Goal: Find contact information: Find contact information

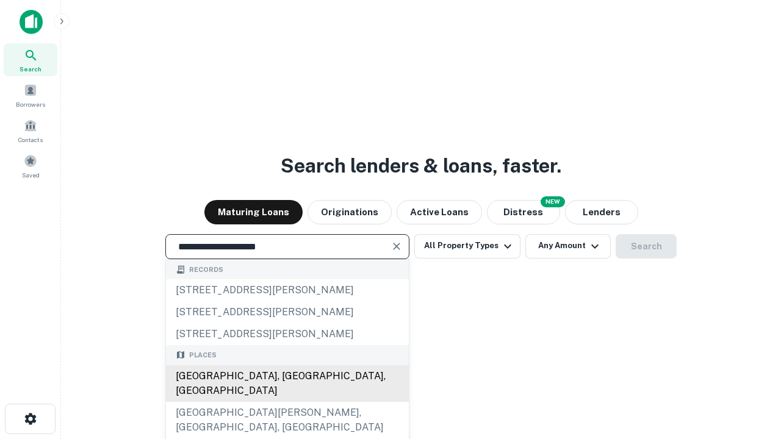
click at [287, 402] on div "Santa Monica, CA, USA" at bounding box center [287, 384] width 243 height 37
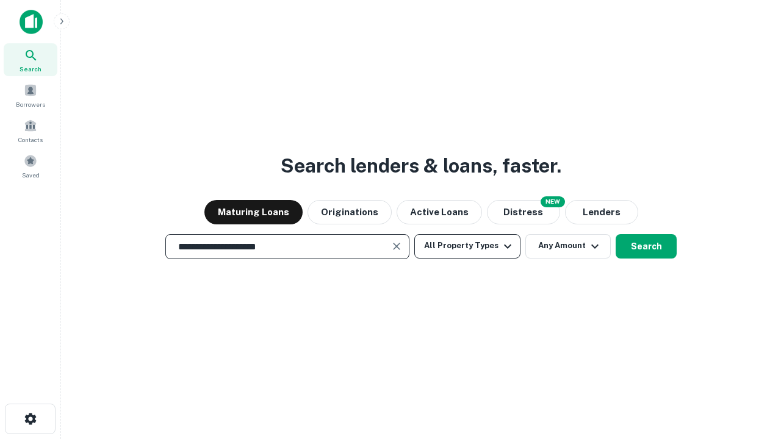
type input "**********"
click at [467, 246] on button "All Property Types" at bounding box center [467, 246] width 106 height 24
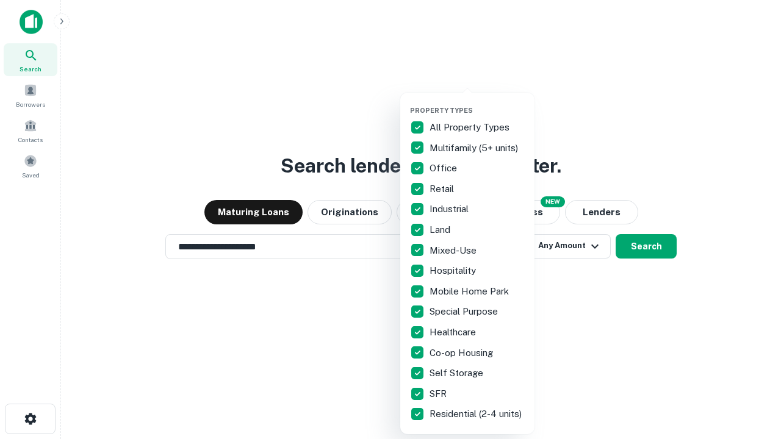
click at [477, 103] on button "button" at bounding box center [477, 103] width 134 height 1
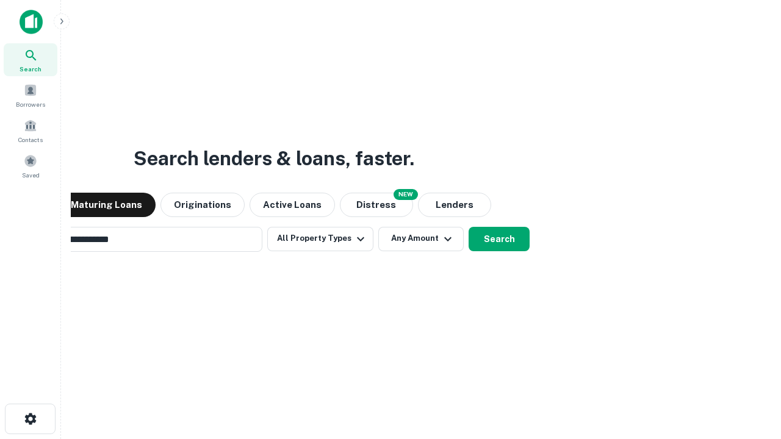
scroll to position [19, 0]
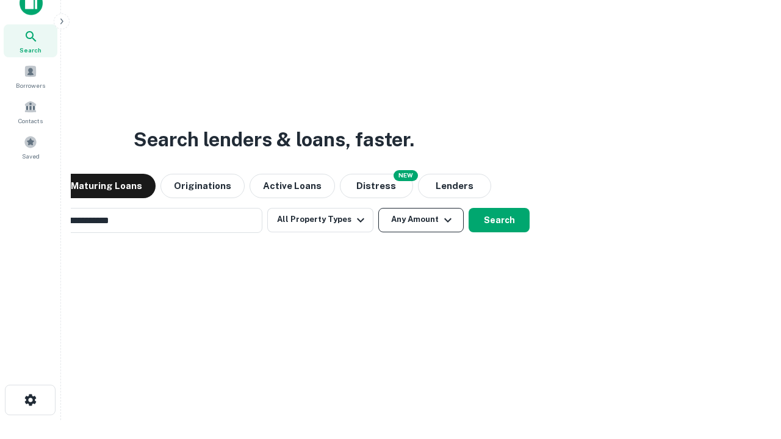
click at [378, 208] on button "Any Amount" at bounding box center [420, 220] width 85 height 24
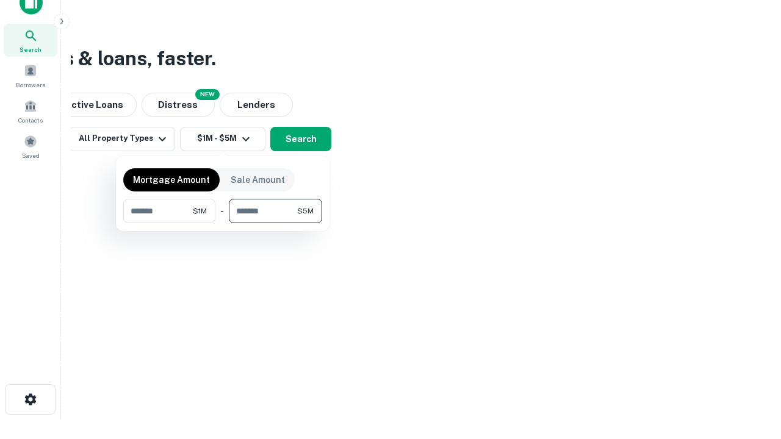
type input "*******"
click at [223, 223] on button "button" at bounding box center [222, 223] width 199 height 1
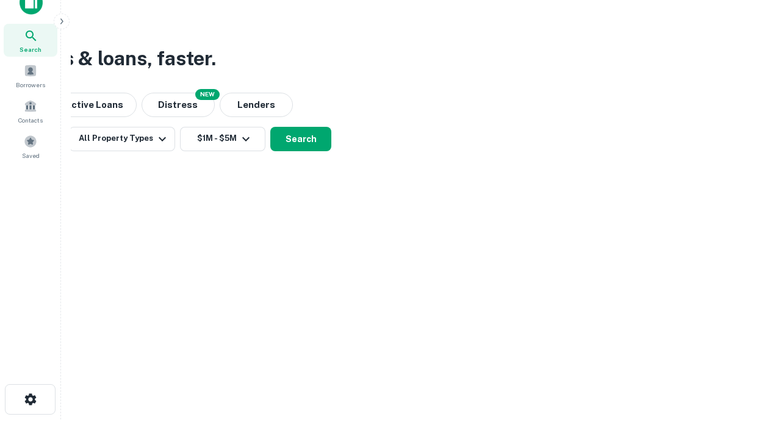
scroll to position [7, 225]
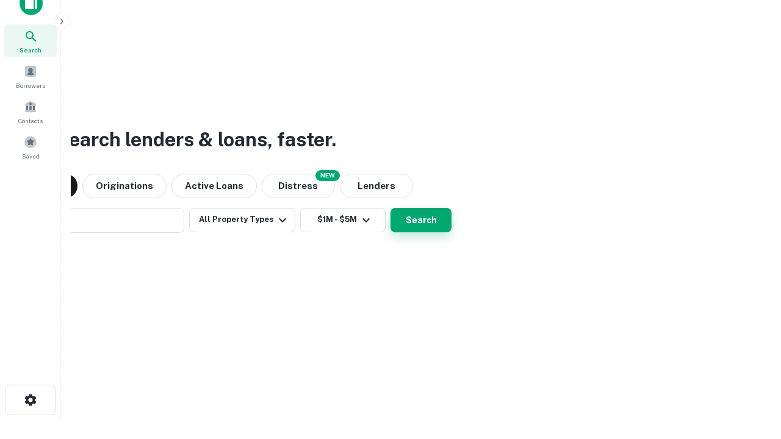
click at [391, 208] on button "Search" at bounding box center [421, 220] width 61 height 24
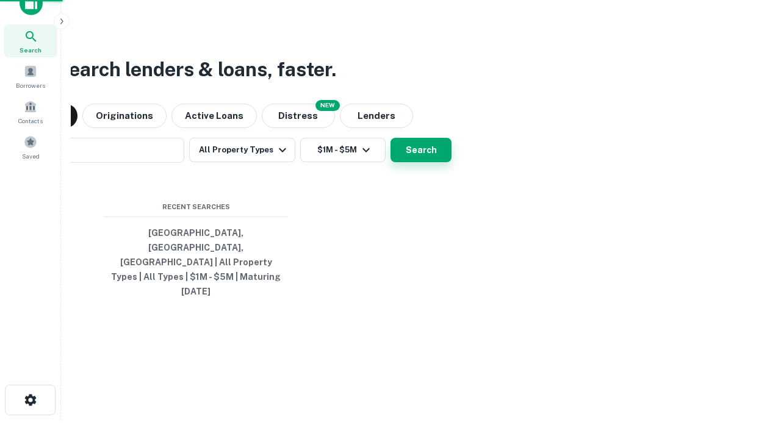
scroll to position [32, 345]
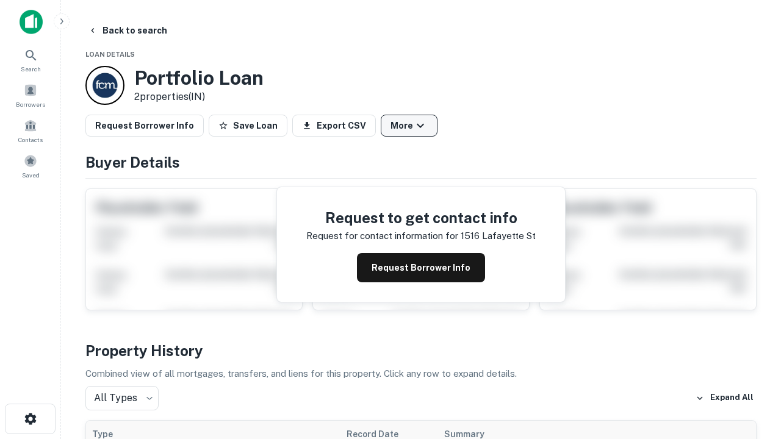
click at [409, 126] on button "More" at bounding box center [409, 126] width 57 height 22
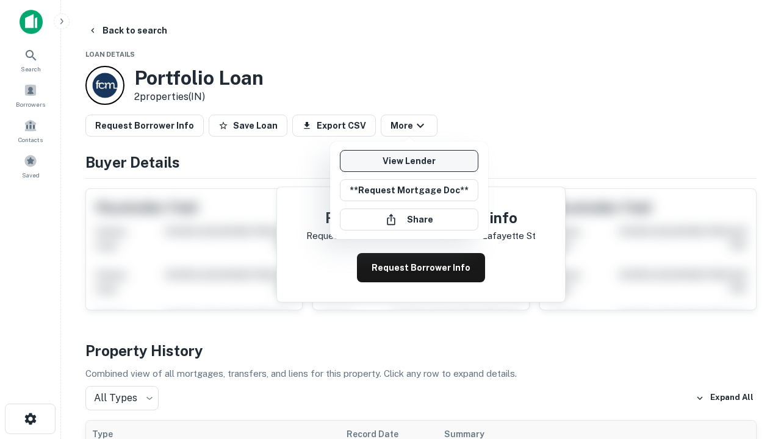
click at [409, 161] on link "View Lender" at bounding box center [409, 161] width 139 height 22
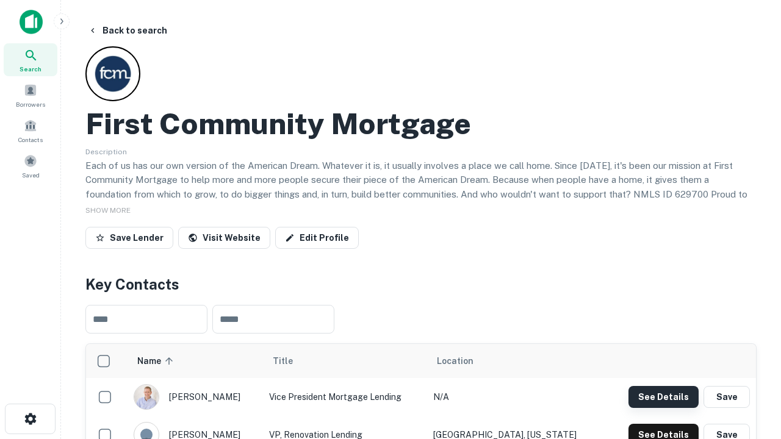
click at [663, 397] on button "See Details" at bounding box center [664, 397] width 70 height 22
click at [30, 419] on icon "button" at bounding box center [30, 419] width 15 height 15
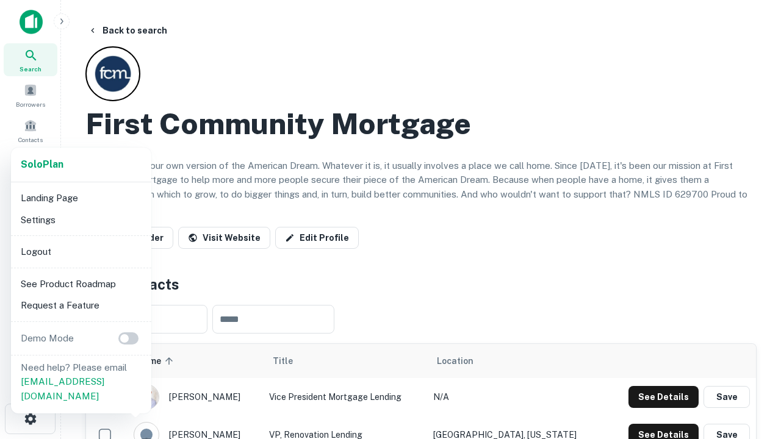
click at [81, 251] on li "Logout" at bounding box center [81, 252] width 131 height 22
